Goal: Task Accomplishment & Management: Use online tool/utility

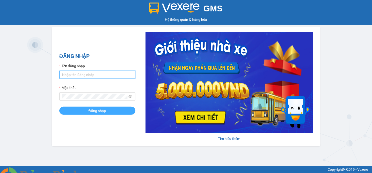
type input "ntxuyen.namcuonglimo"
click at [97, 114] on span "Đăng nhập" at bounding box center [97, 111] width 17 height 6
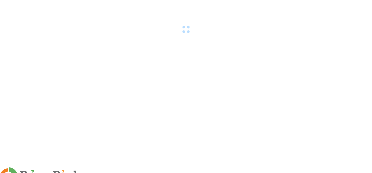
click at [93, 173] on img at bounding box center [91, 176] width 3 height 3
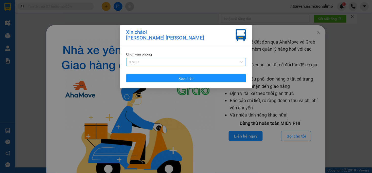
click at [147, 62] on span "37617" at bounding box center [186, 62] width 114 height 8
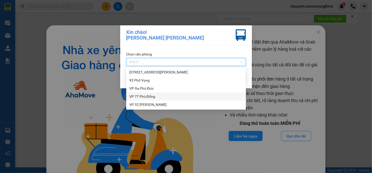
click at [144, 95] on div "VP 77 Phù Đổng" at bounding box center [186, 97] width 114 height 6
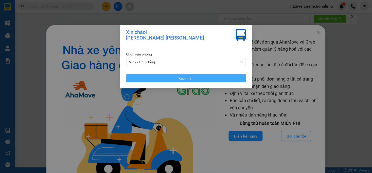
click at [182, 77] on span "Xác nhận" at bounding box center [186, 79] width 15 height 6
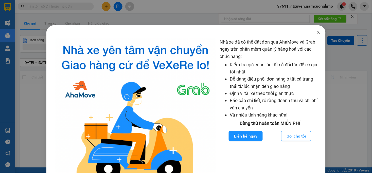
click at [316, 33] on icon "close" at bounding box center [318, 32] width 4 height 4
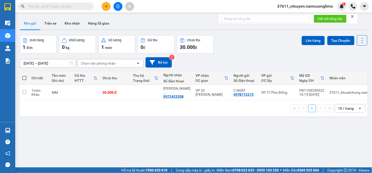
click at [297, 6] on span "37611_ntxuyen.namcuonglimo" at bounding box center [305, 6] width 64 height 6
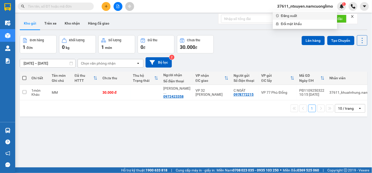
click at [283, 18] on span "Đăng xuất" at bounding box center [307, 16] width 53 height 6
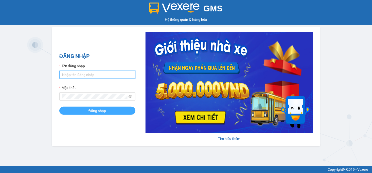
type input "ntxuyen.namcuonglimo"
click at [92, 110] on span "Đăng nhập" at bounding box center [97, 111] width 17 height 6
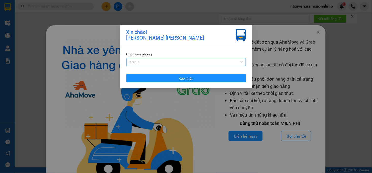
click at [148, 63] on span "37617" at bounding box center [186, 62] width 114 height 8
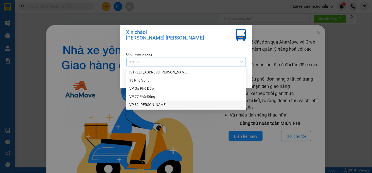
click at [142, 103] on div "VP 32 [PERSON_NAME]" at bounding box center [186, 105] width 114 height 6
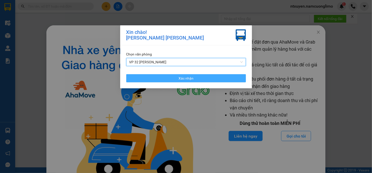
click at [188, 79] on span "Xác nhận" at bounding box center [186, 79] width 15 height 6
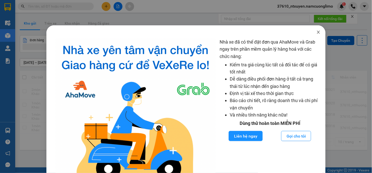
click at [316, 32] on icon "close" at bounding box center [318, 32] width 4 height 4
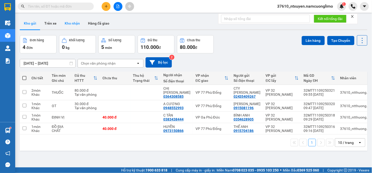
click at [68, 23] on button "Kho nhận" at bounding box center [72, 23] width 23 height 12
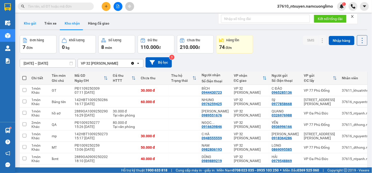
click at [26, 23] on button "Kho gửi" at bounding box center [30, 23] width 21 height 12
